Goal: Task Accomplishment & Management: Use online tool/utility

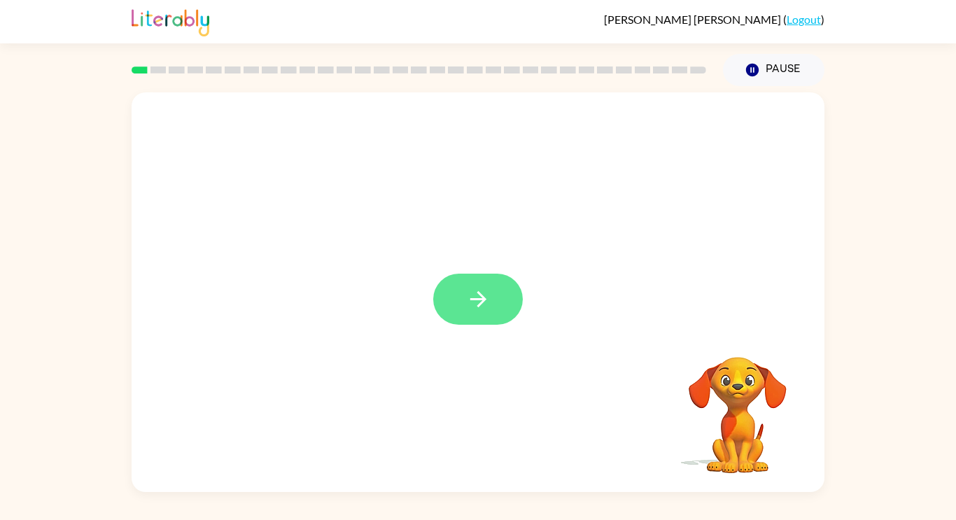
click at [499, 312] on button "button" at bounding box center [478, 299] width 90 height 51
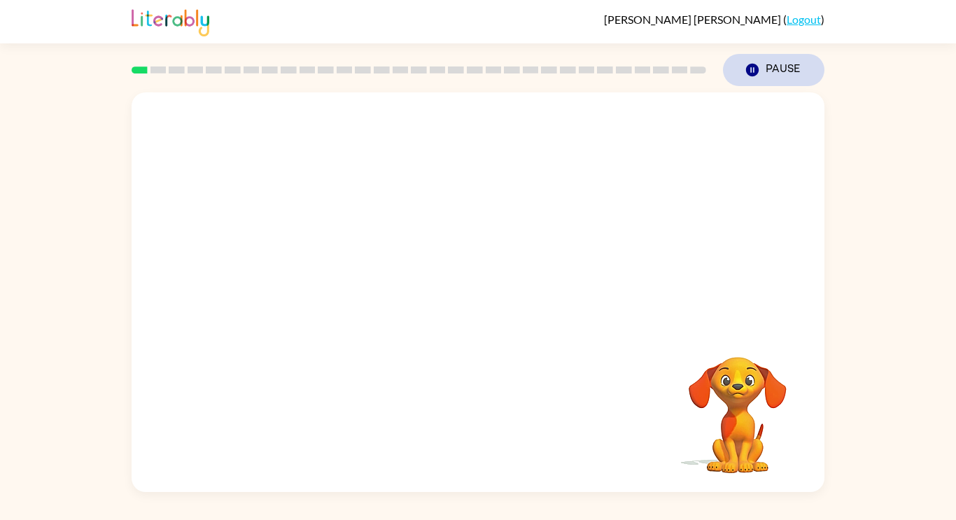
click at [763, 69] on button "Pause Pause" at bounding box center [773, 70] width 101 height 32
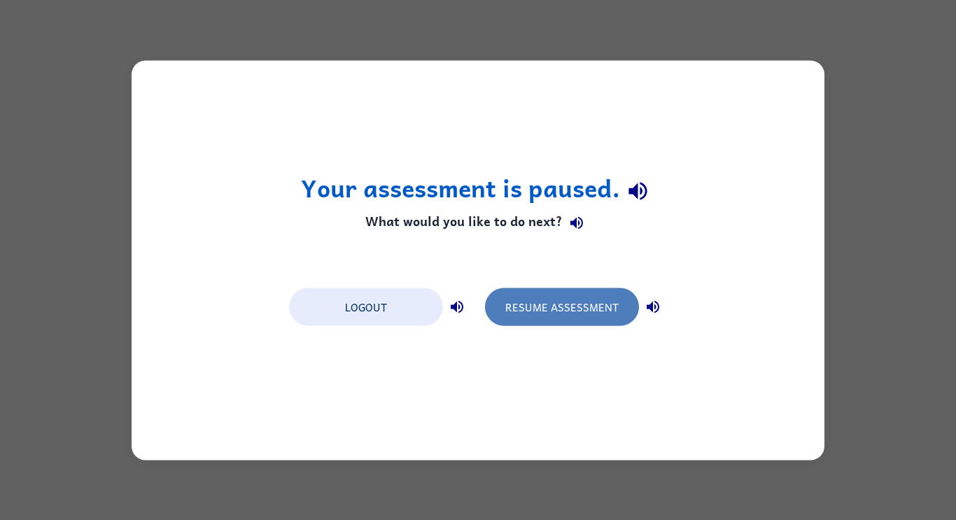
click at [532, 295] on button "Resume Assessment" at bounding box center [562, 307] width 154 height 38
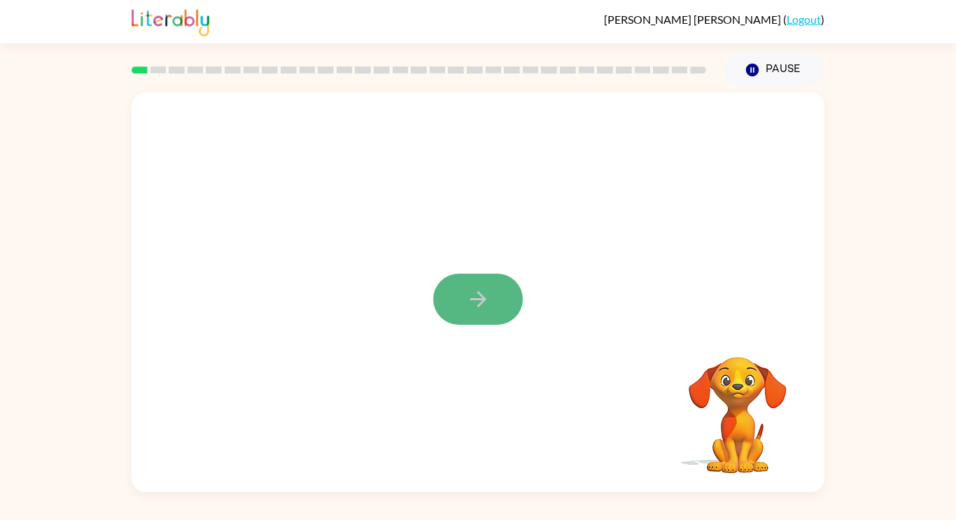
click at [498, 283] on button "button" at bounding box center [478, 299] width 90 height 51
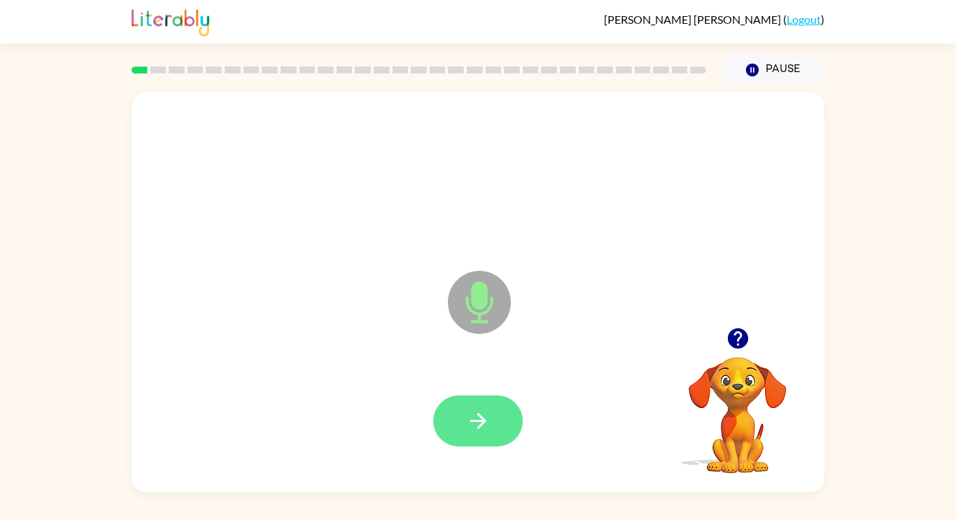
click at [500, 418] on button "button" at bounding box center [478, 420] width 90 height 51
click at [495, 430] on button "button" at bounding box center [478, 420] width 90 height 51
click at [502, 411] on button "button" at bounding box center [478, 420] width 90 height 51
click at [511, 413] on button "button" at bounding box center [478, 420] width 90 height 51
click at [508, 433] on button "button" at bounding box center [478, 420] width 90 height 51
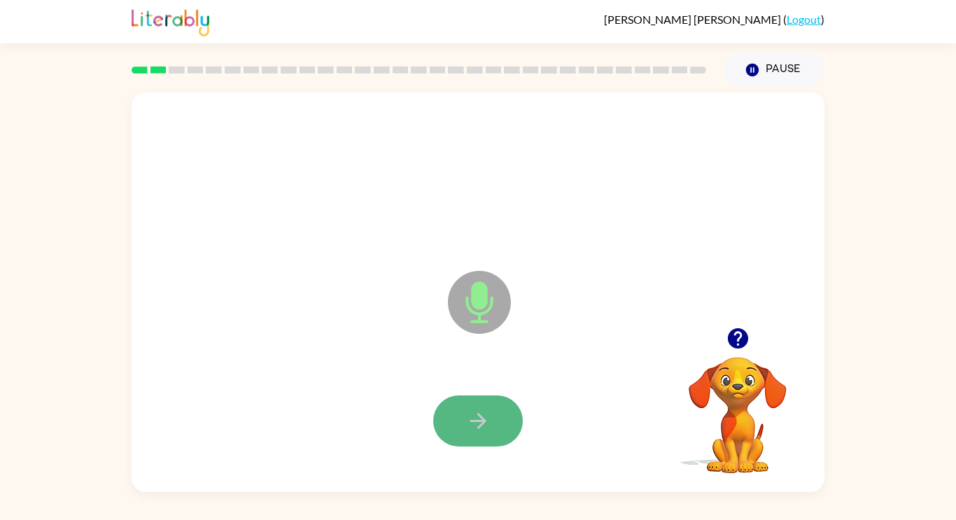
click at [488, 425] on icon "button" at bounding box center [478, 421] width 24 height 24
click at [496, 420] on button "button" at bounding box center [478, 420] width 90 height 51
click at [490, 430] on button "button" at bounding box center [478, 420] width 90 height 51
click at [519, 416] on button "button" at bounding box center [478, 420] width 90 height 51
click at [521, 428] on button "button" at bounding box center [478, 420] width 90 height 51
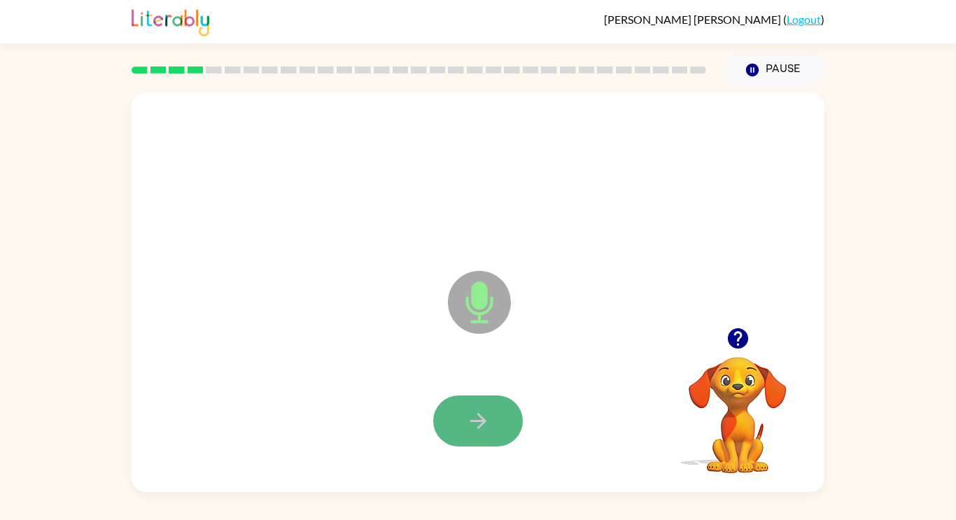
click at [500, 422] on button "button" at bounding box center [478, 420] width 90 height 51
click at [504, 432] on button "button" at bounding box center [478, 420] width 90 height 51
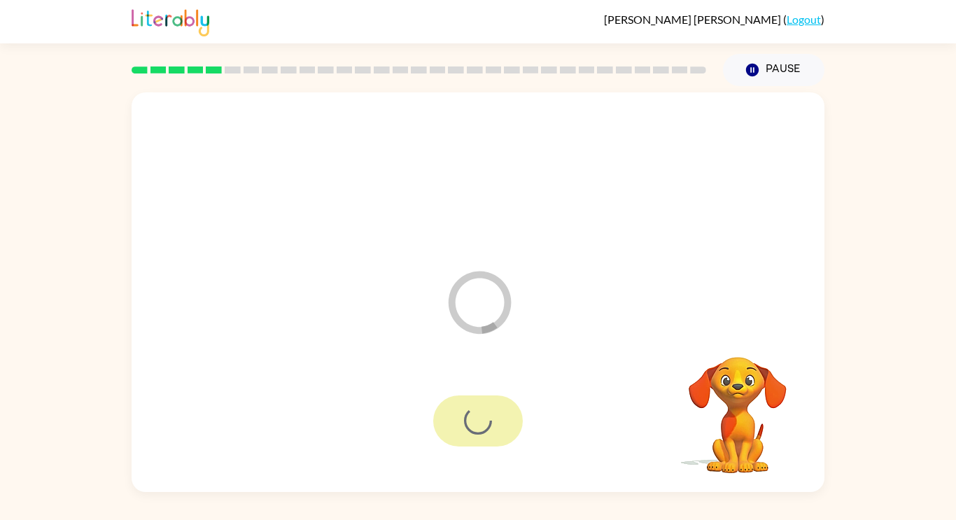
click at [504, 432] on div at bounding box center [478, 420] width 90 height 51
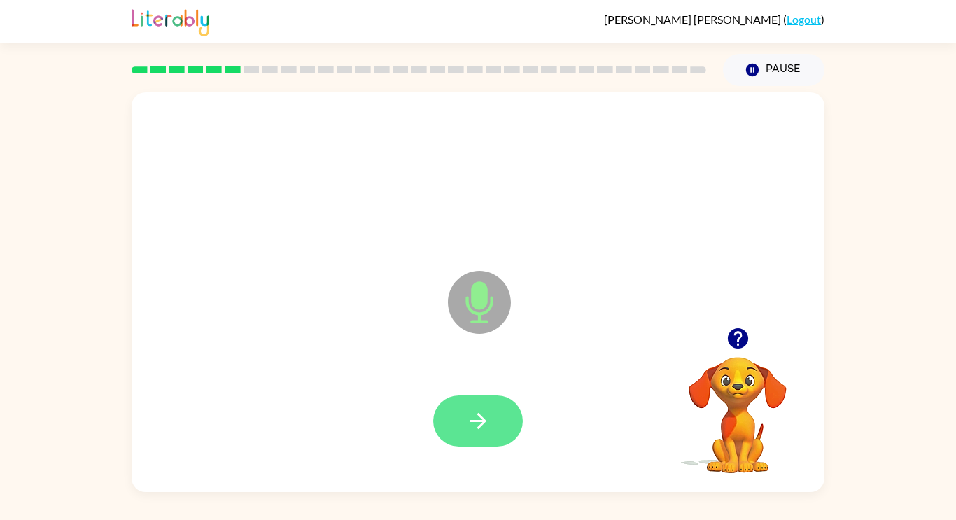
click at [460, 399] on button "button" at bounding box center [478, 420] width 90 height 51
click at [499, 421] on button "button" at bounding box center [478, 420] width 90 height 51
click at [518, 427] on button "button" at bounding box center [478, 420] width 90 height 51
click at [497, 423] on button "button" at bounding box center [478, 420] width 90 height 51
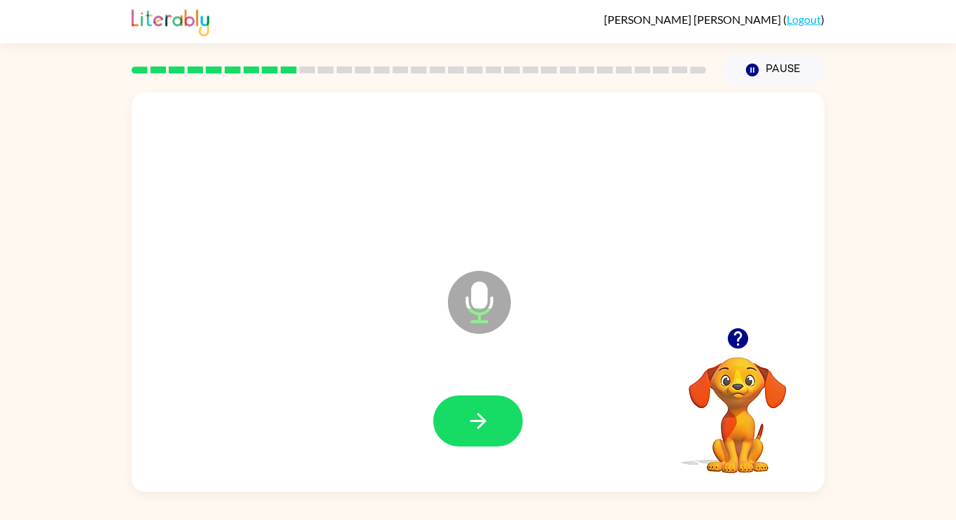
click at [737, 345] on icon "button" at bounding box center [737, 338] width 24 height 24
click at [476, 414] on icon "button" at bounding box center [478, 421] width 24 height 24
click at [510, 423] on button "button" at bounding box center [478, 420] width 90 height 51
click at [738, 334] on icon "button" at bounding box center [737, 338] width 20 height 20
click at [503, 403] on button "button" at bounding box center [478, 420] width 90 height 51
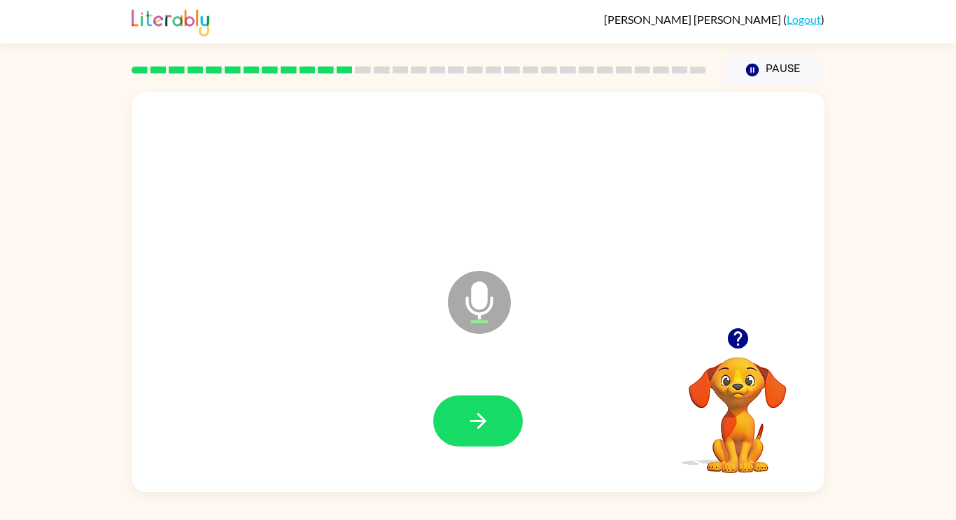
click at [746, 332] on icon "button" at bounding box center [737, 338] width 24 height 24
click at [506, 413] on button "button" at bounding box center [478, 420] width 90 height 51
click at [494, 408] on button "button" at bounding box center [478, 420] width 90 height 51
click at [462, 423] on button "button" at bounding box center [478, 420] width 90 height 51
click at [485, 424] on icon "button" at bounding box center [478, 421] width 24 height 24
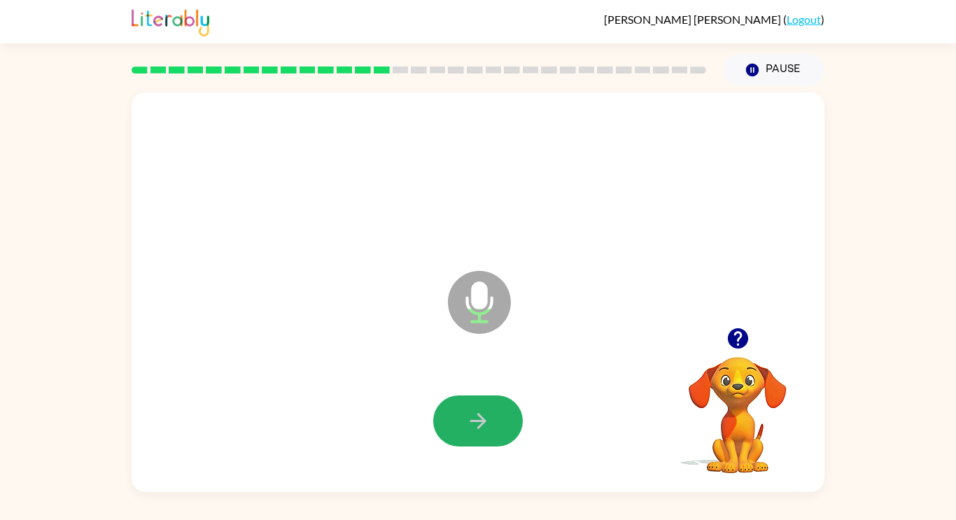
click at [485, 424] on icon "button" at bounding box center [478, 421] width 24 height 24
click at [728, 326] on icon "button" at bounding box center [737, 338] width 24 height 24
click at [488, 418] on icon "button" at bounding box center [478, 421] width 24 height 24
click at [491, 424] on button "button" at bounding box center [478, 420] width 90 height 51
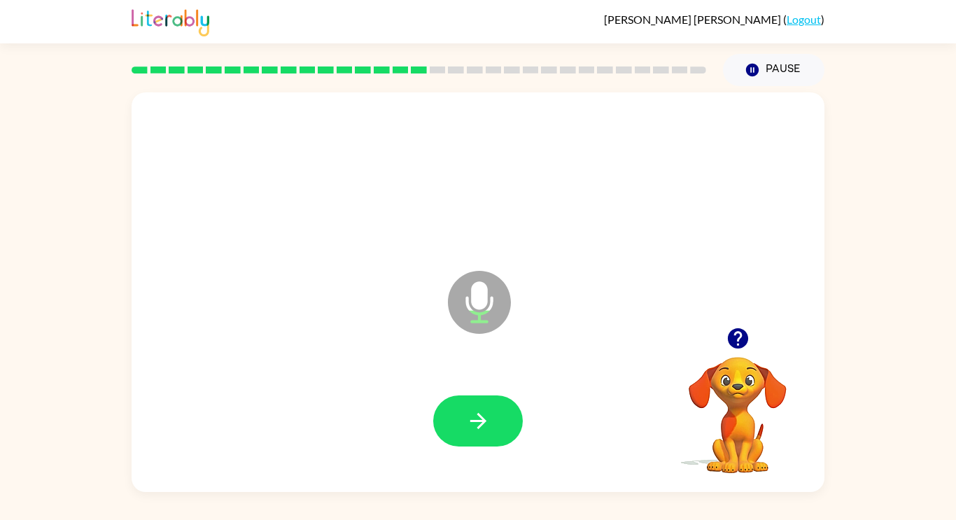
click at [491, 424] on button "button" at bounding box center [478, 420] width 90 height 51
click at [730, 339] on icon "button" at bounding box center [737, 338] width 20 height 20
click at [501, 418] on button "button" at bounding box center [478, 420] width 90 height 51
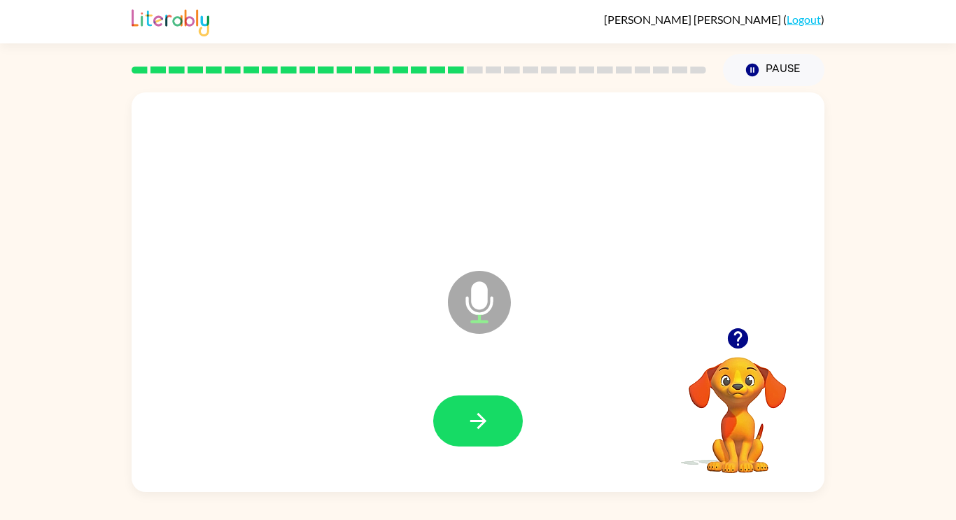
click at [501, 418] on button "button" at bounding box center [478, 420] width 90 height 51
click at [499, 418] on button "button" at bounding box center [478, 420] width 90 height 51
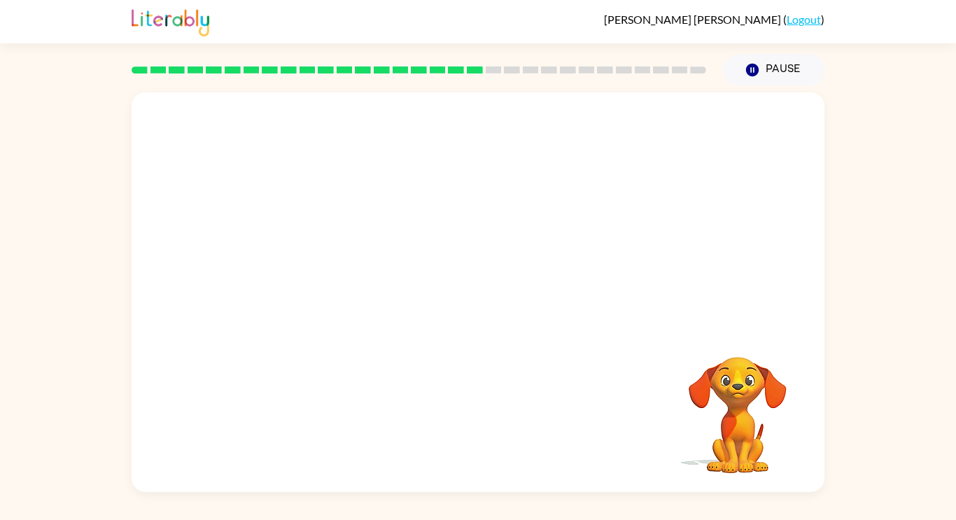
click at [499, 418] on div at bounding box center [477, 421] width 665 height 115
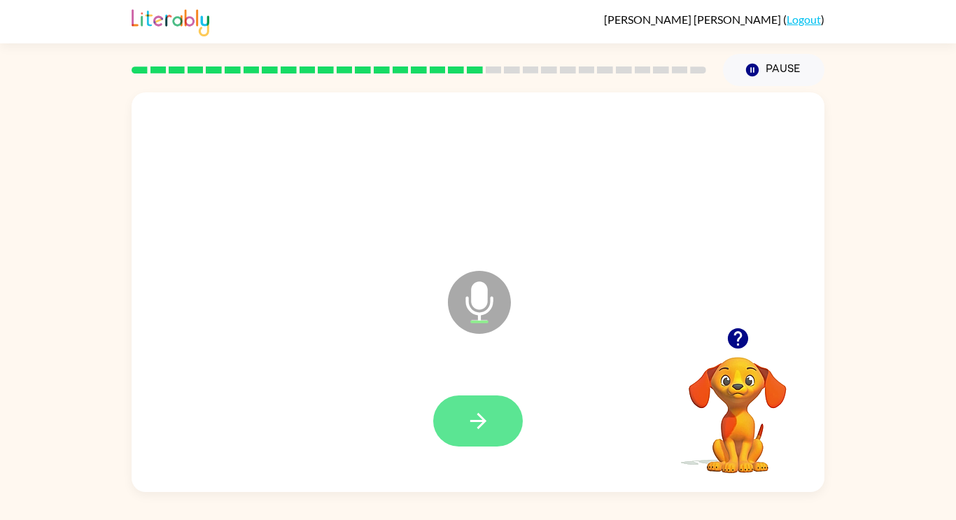
click at [478, 433] on button "button" at bounding box center [478, 420] width 90 height 51
click at [487, 410] on icon "button" at bounding box center [478, 421] width 24 height 24
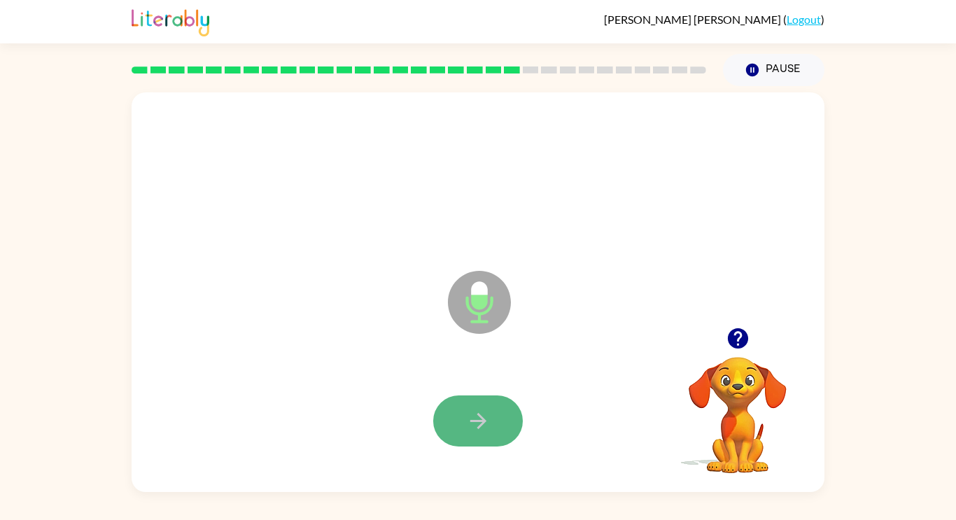
click at [485, 413] on icon "button" at bounding box center [478, 421] width 24 height 24
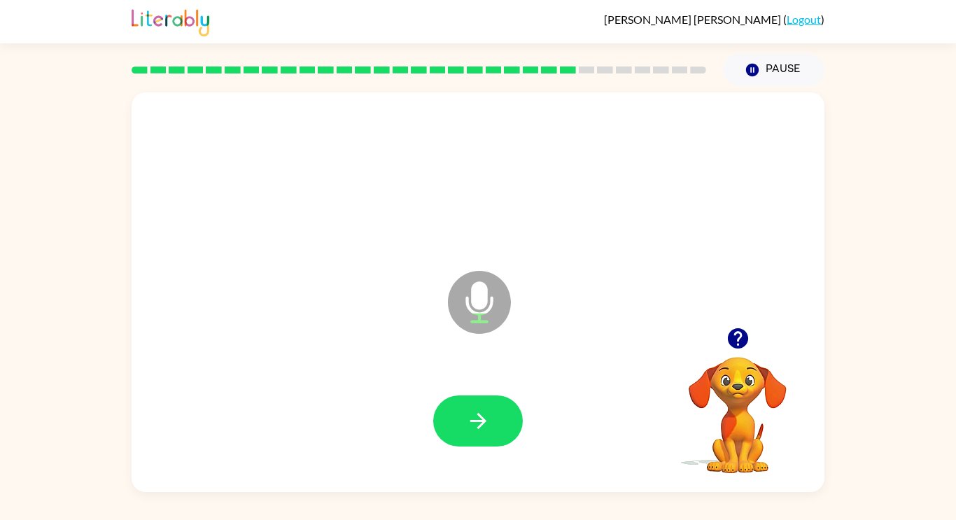
click at [485, 413] on icon "button" at bounding box center [478, 421] width 24 height 24
click at [486, 413] on icon "button" at bounding box center [478, 421] width 24 height 24
click at [485, 413] on icon "button" at bounding box center [478, 421] width 24 height 24
click at [741, 335] on icon "button" at bounding box center [737, 338] width 24 height 24
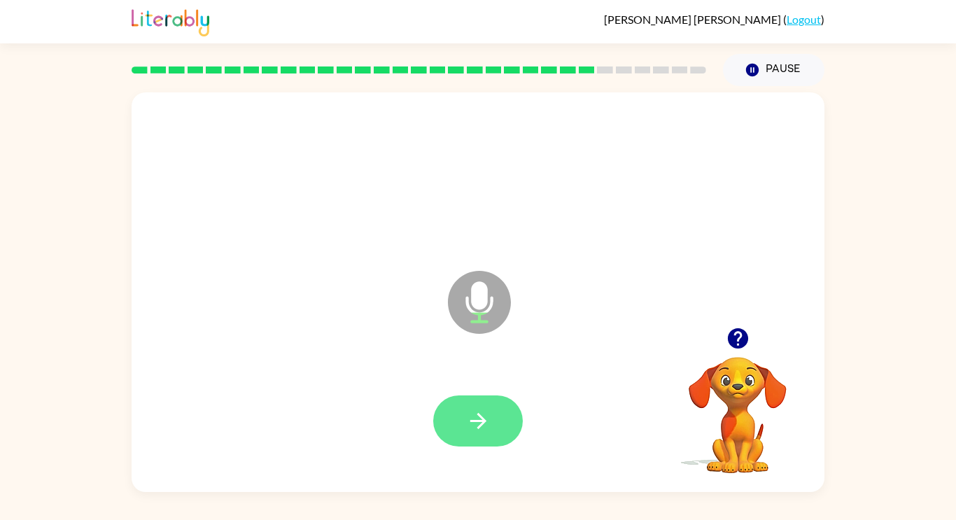
click at [462, 418] on button "button" at bounding box center [478, 420] width 90 height 51
click at [462, 419] on button "button" at bounding box center [478, 420] width 90 height 51
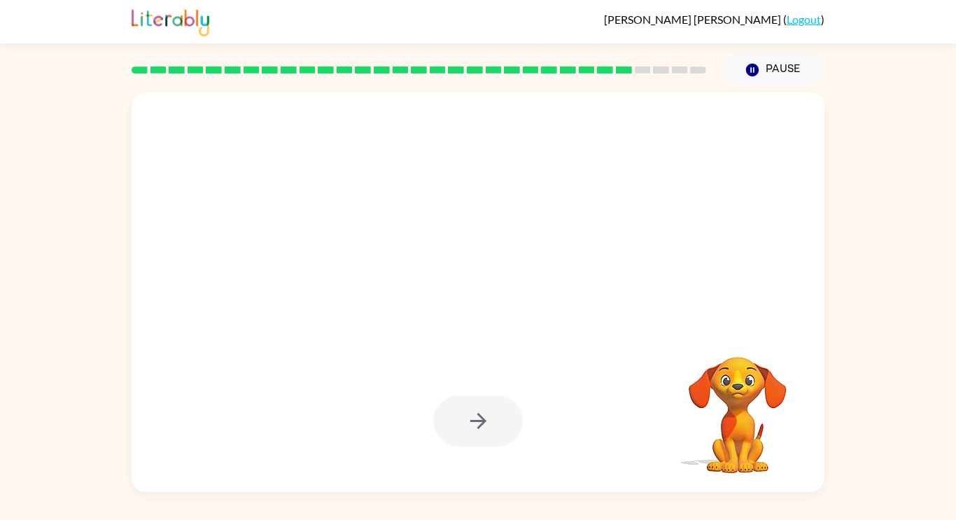
click at [462, 419] on div at bounding box center [478, 420] width 90 height 51
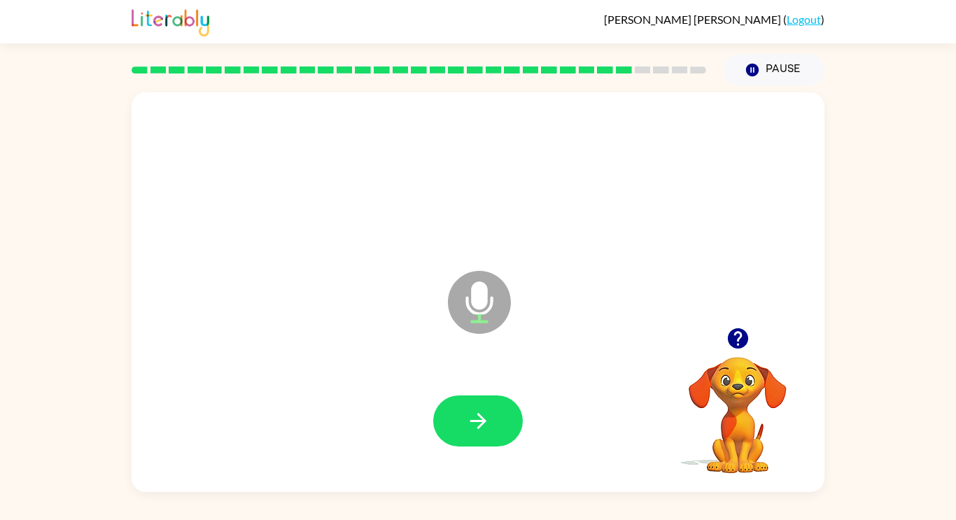
click at [739, 334] on icon "button" at bounding box center [737, 338] width 24 height 24
click at [483, 439] on button "button" at bounding box center [478, 420] width 90 height 51
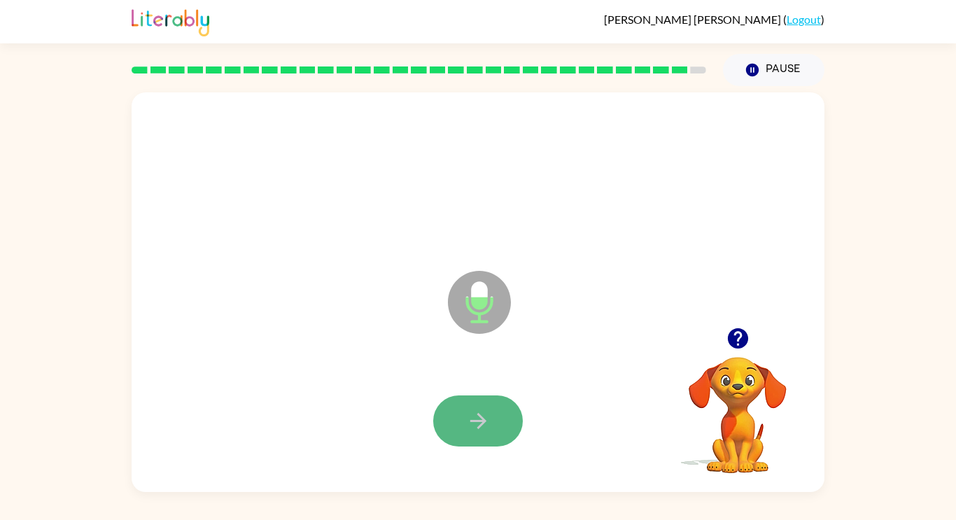
click at [483, 439] on button "button" at bounding box center [478, 420] width 90 height 51
